Goal: Register for event/course

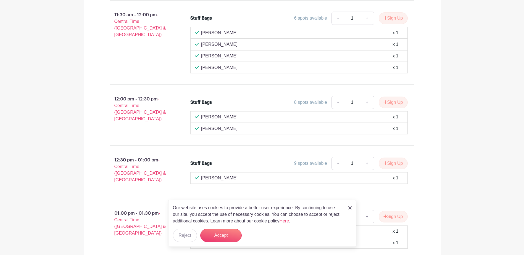
scroll to position [647, 0]
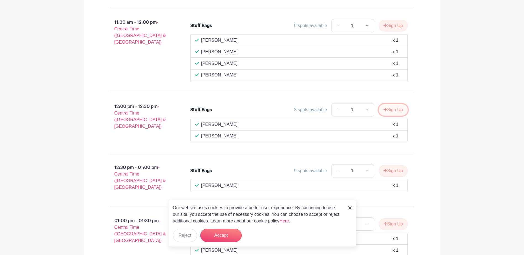
click at [396, 109] on button "Sign Up" at bounding box center [393, 110] width 29 height 12
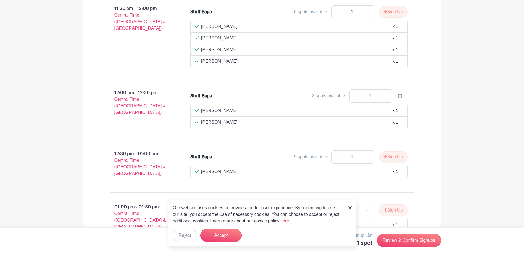
scroll to position [674, 0]
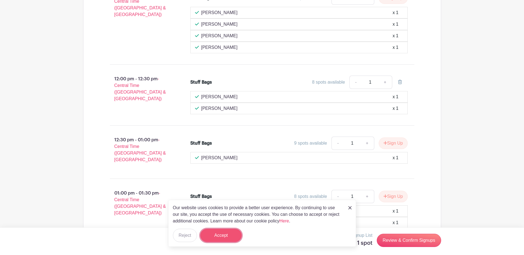
click at [232, 233] on button "Accept" at bounding box center [220, 235] width 41 height 13
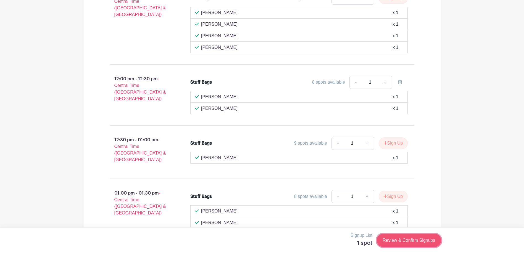
click at [431, 238] on link "Review & Confirm Signups" at bounding box center [409, 240] width 64 height 13
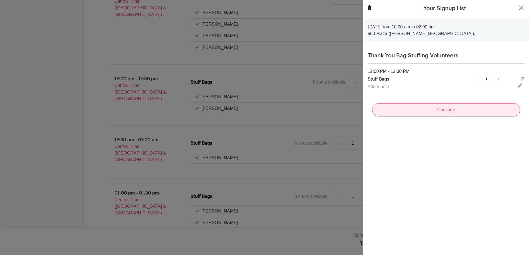
click at [447, 113] on input "Continue" at bounding box center [446, 109] width 148 height 13
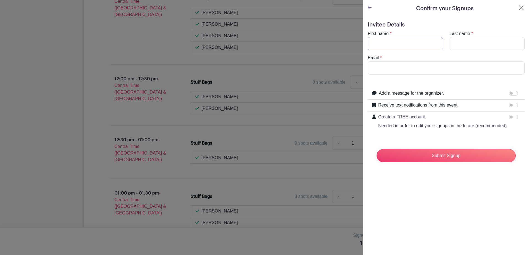
click at [417, 45] on input "First name" at bounding box center [404, 43] width 75 height 13
type input "Creshon"
type input "[PERSON_NAME]"
type input "[EMAIL_ADDRESS][PERSON_NAME][DOMAIN_NAME]"
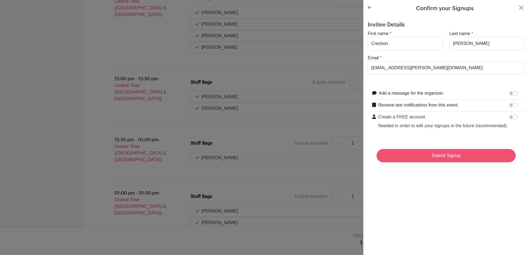
click at [445, 163] on input "Submit Signup" at bounding box center [445, 155] width 139 height 13
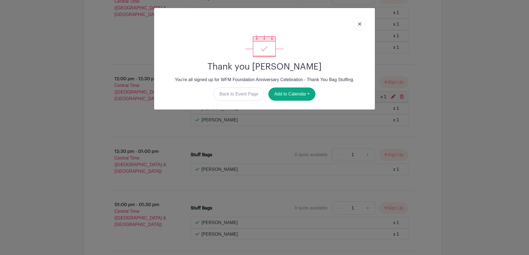
drag, startPoint x: 363, startPoint y: 27, endPoint x: 265, endPoint y: 26, distance: 97.9
click at [363, 27] on link at bounding box center [359, 24] width 13 height 14
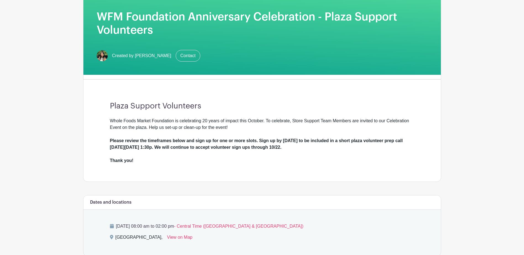
scroll to position [92, 0]
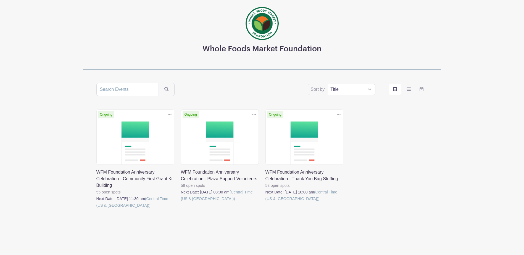
scroll to position [37, 0]
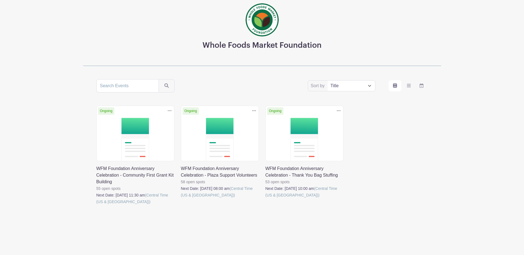
click at [181, 199] on link at bounding box center [181, 199] width 0 height 0
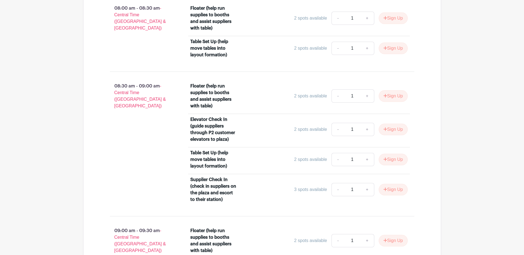
scroll to position [387, 0]
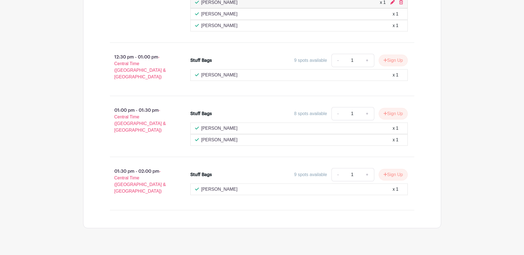
scroll to position [698, 0]
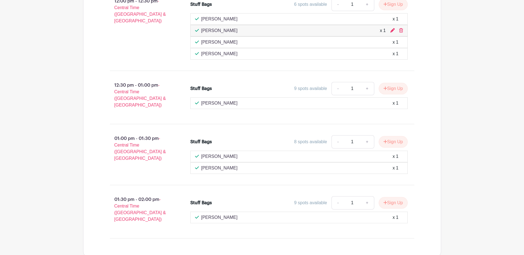
scroll to position [753, 0]
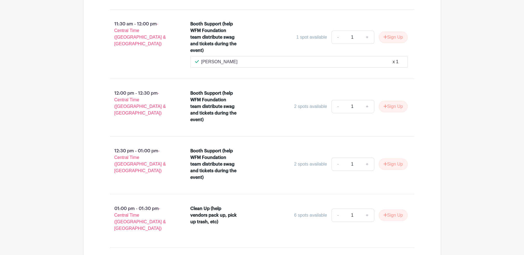
scroll to position [1150, 0]
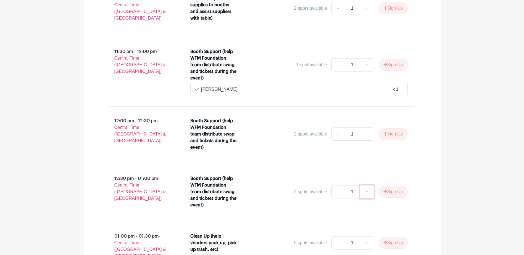
click at [367, 193] on link "+" at bounding box center [368, 192] width 14 height 13
type input "2"
click at [387, 189] on button "Sign Up" at bounding box center [393, 192] width 29 height 12
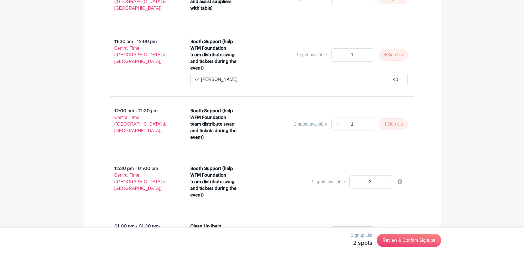
scroll to position [1178, 0]
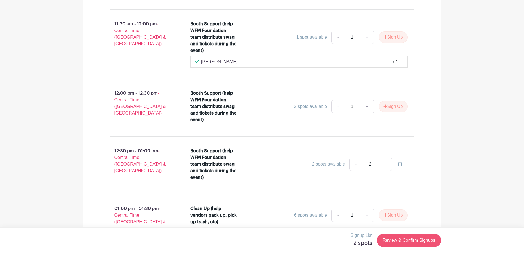
click at [406, 247] on div "Signup List 2 spots Review & Confirm Signups" at bounding box center [262, 241] width 358 height 17
click at [406, 244] on link "Review & Confirm Signups" at bounding box center [409, 240] width 64 height 13
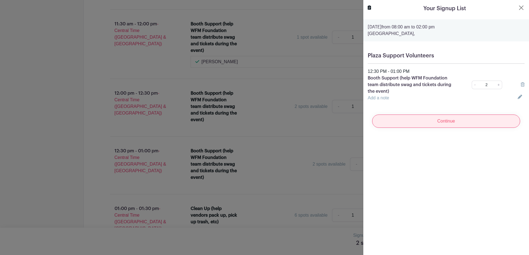
click at [456, 121] on input "Continue" at bounding box center [446, 121] width 148 height 13
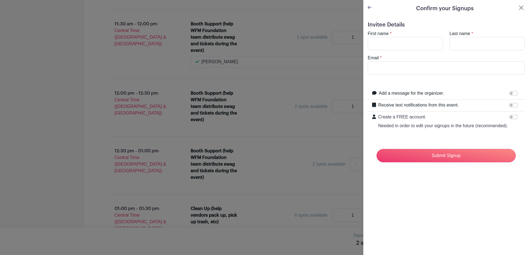
click at [369, 9] on icon at bounding box center [369, 7] width 4 height 4
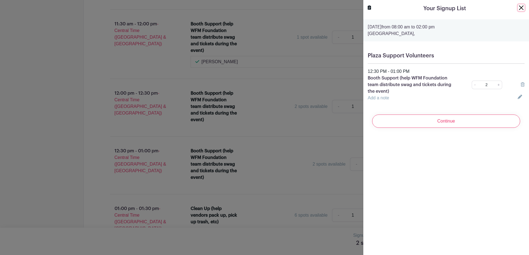
click at [518, 7] on button "Close" at bounding box center [521, 7] width 7 height 7
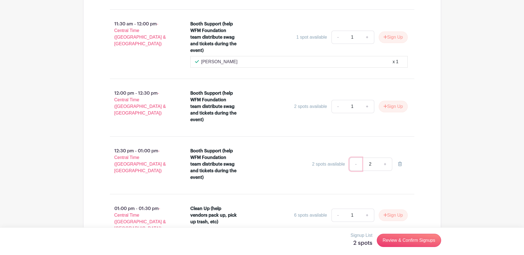
click at [354, 165] on link "-" at bounding box center [356, 164] width 13 height 13
type input "1"
click at [395, 234] on link "Review & Confirm Signups" at bounding box center [409, 240] width 64 height 13
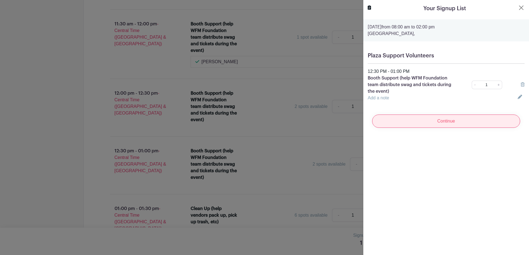
click at [434, 123] on input "Continue" at bounding box center [446, 121] width 148 height 13
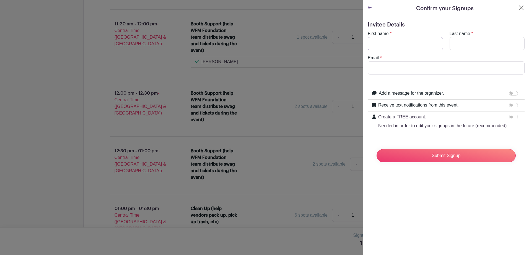
drag, startPoint x: 414, startPoint y: 43, endPoint x: 411, endPoint y: 46, distance: 4.3
click at [414, 43] on input "First name" at bounding box center [404, 43] width 75 height 13
type input "Creshon"
type input "Amos"
type input "creshon.amos@wholefoods.com"
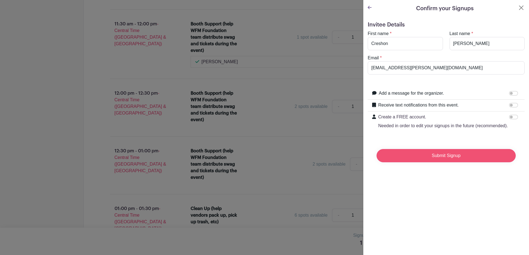
click at [448, 161] on input "Submit Signup" at bounding box center [445, 155] width 139 height 13
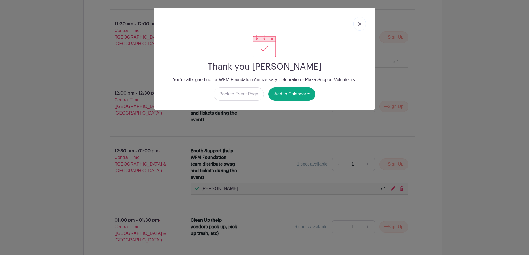
click at [364, 26] on link at bounding box center [359, 24] width 13 height 14
